Goal: Information Seeking & Learning: Find specific fact

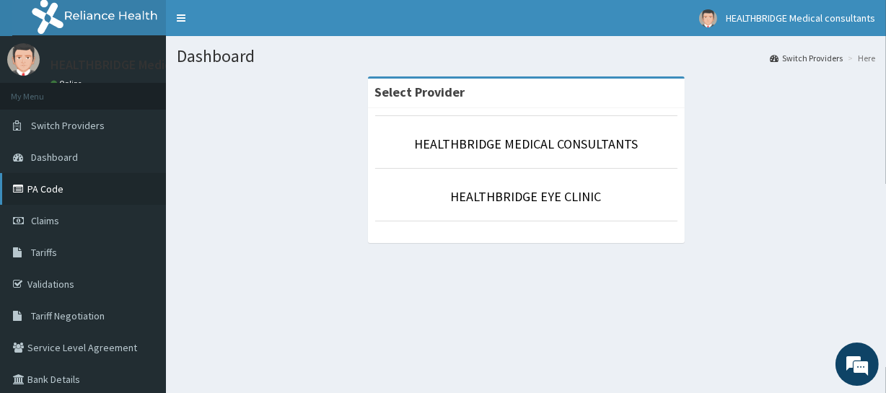
click at [106, 198] on link "PA Code" at bounding box center [83, 189] width 166 height 32
click at [102, 261] on link "Tariffs" at bounding box center [83, 253] width 166 height 32
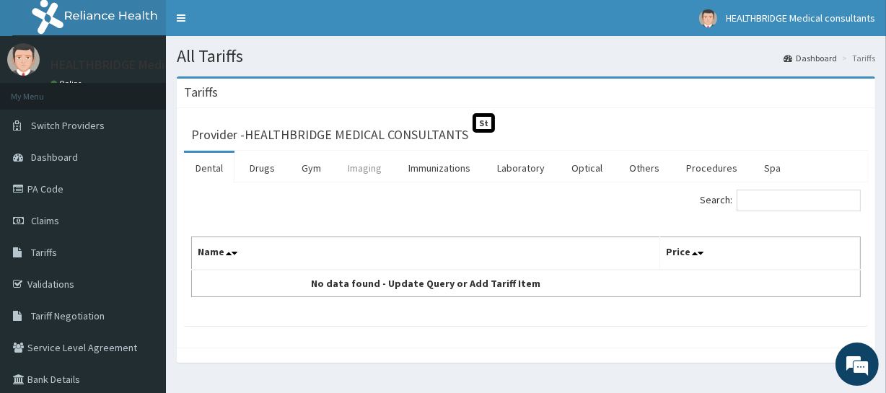
click at [356, 167] on link "Imaging" at bounding box center [364, 168] width 57 height 30
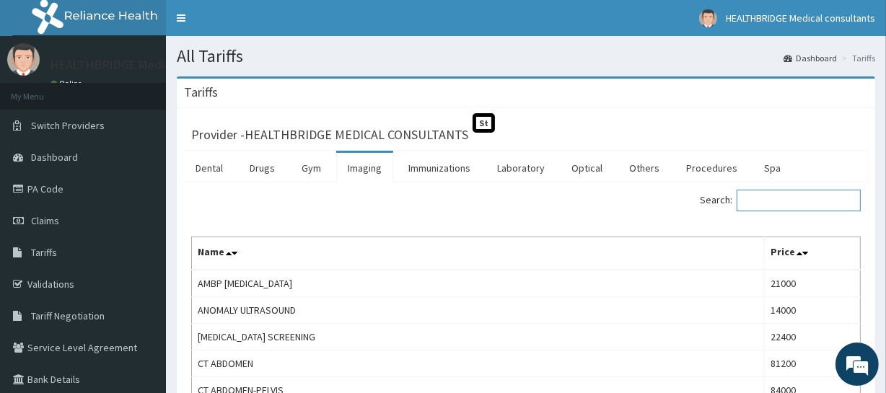
click at [793, 206] on input "Search:" at bounding box center [799, 201] width 124 height 22
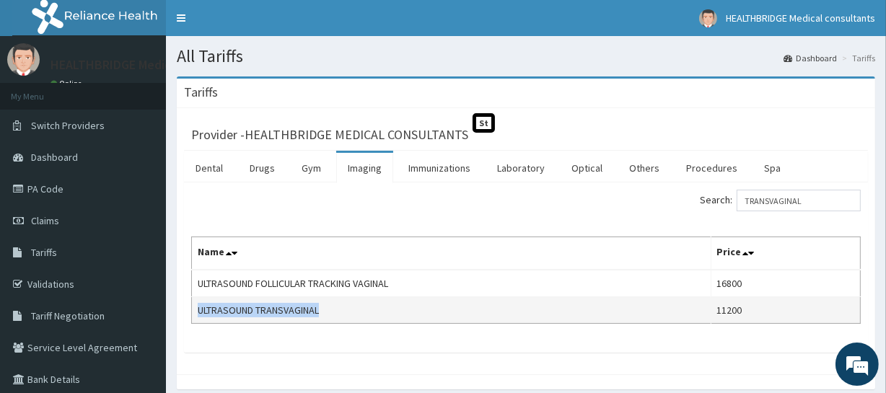
drag, startPoint x: 196, startPoint y: 310, endPoint x: 324, endPoint y: 307, distance: 127.8
click at [324, 307] on td "ULTRASOUND TRANSVAGINAL" at bounding box center [452, 310] width 520 height 27
copy td "ULTRASOUND TRANSVAGINAL"
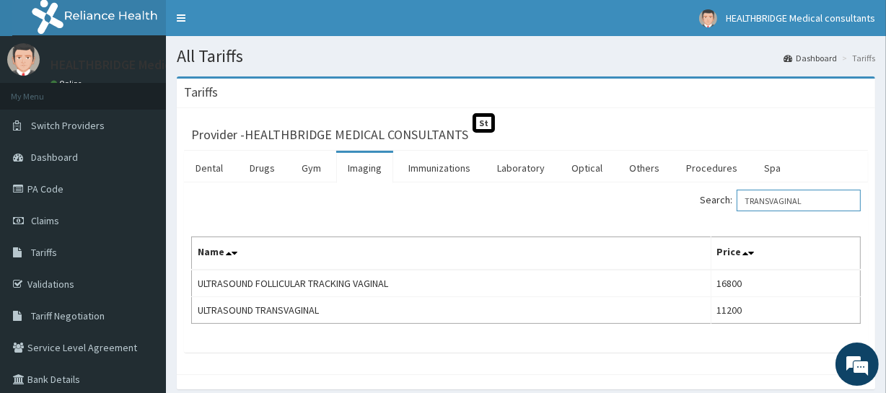
drag, startPoint x: 816, startPoint y: 200, endPoint x: 678, endPoint y: 211, distance: 139.0
click at [678, 211] on div "Search: TRANSVAGINAL" at bounding box center [699, 202] width 324 height 25
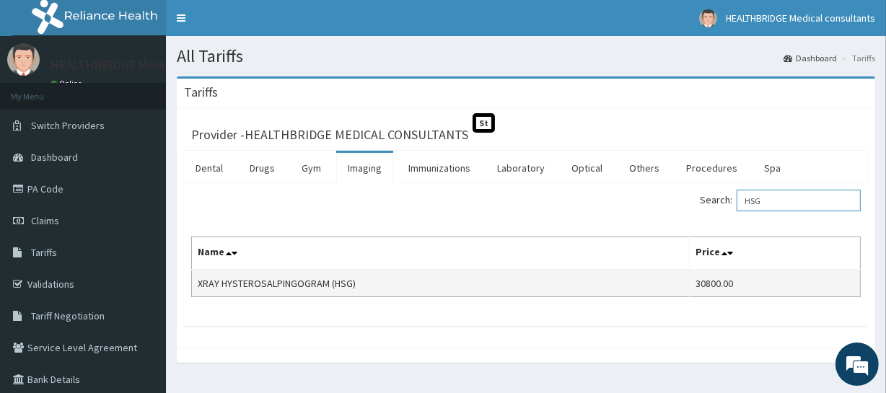
type input "HSG"
drag, startPoint x: 361, startPoint y: 281, endPoint x: 196, endPoint y: 281, distance: 164.5
click at [196, 281] on td "XRAY HYSTEROSALPINGOGRAM (HSG)" at bounding box center [441, 283] width 498 height 27
copy td "XRAY HYSTEROSALPINGOGRAM (HSG)"
